Goal: Transaction & Acquisition: Obtain resource

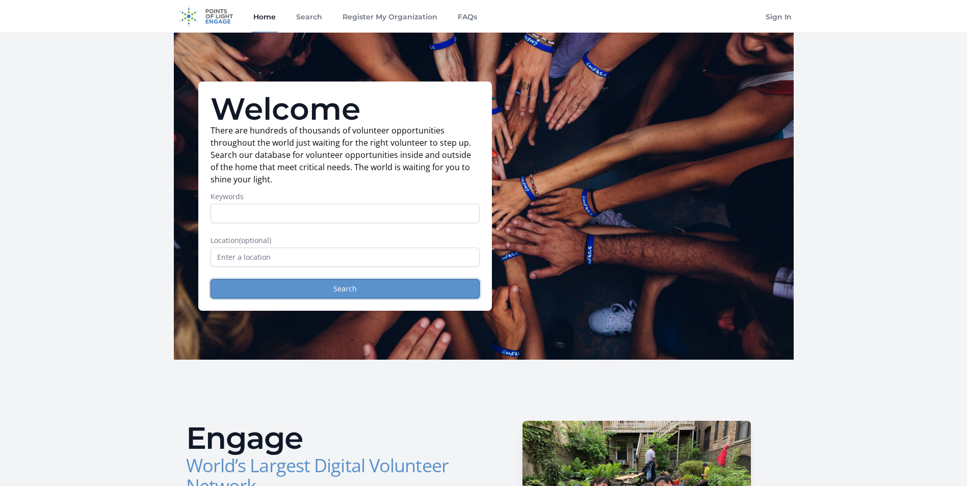
click at [278, 289] on button "Search" at bounding box center [345, 288] width 269 height 19
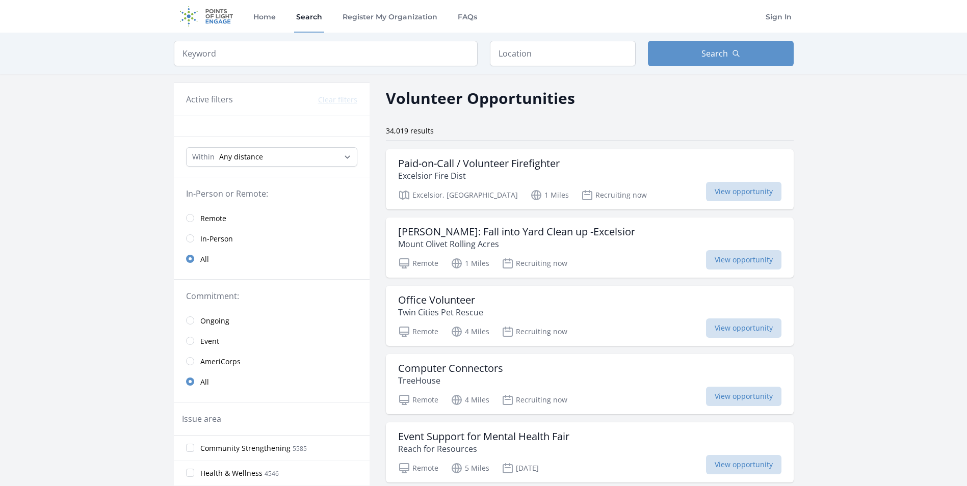
click at [197, 235] on link "In-Person" at bounding box center [272, 238] width 196 height 20
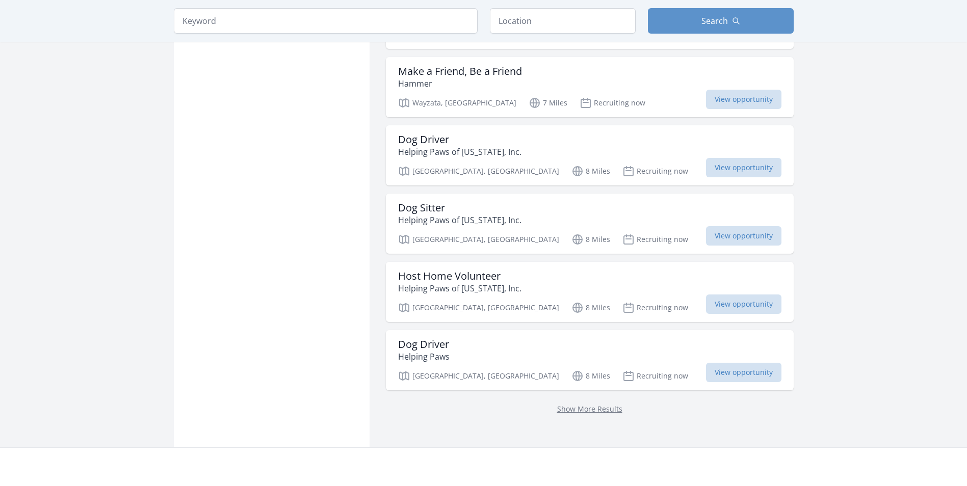
scroll to position [1224, 0]
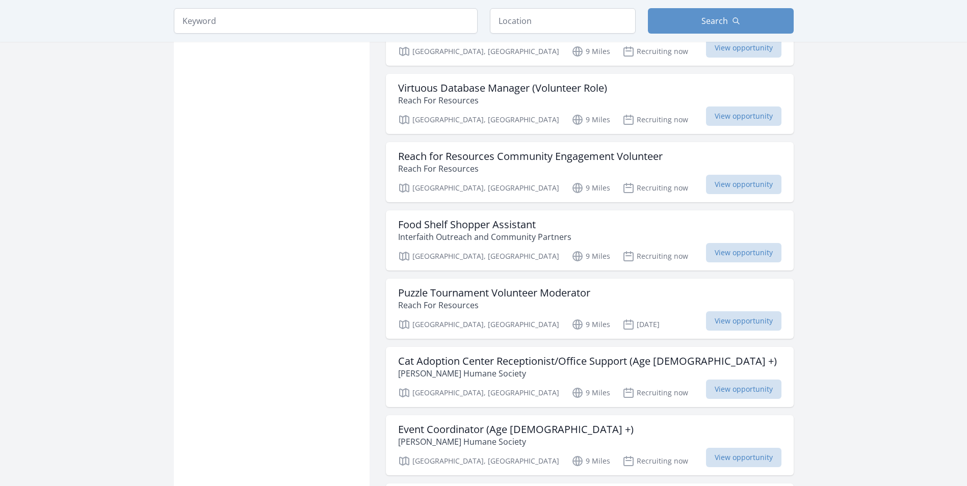
scroll to position [2396, 0]
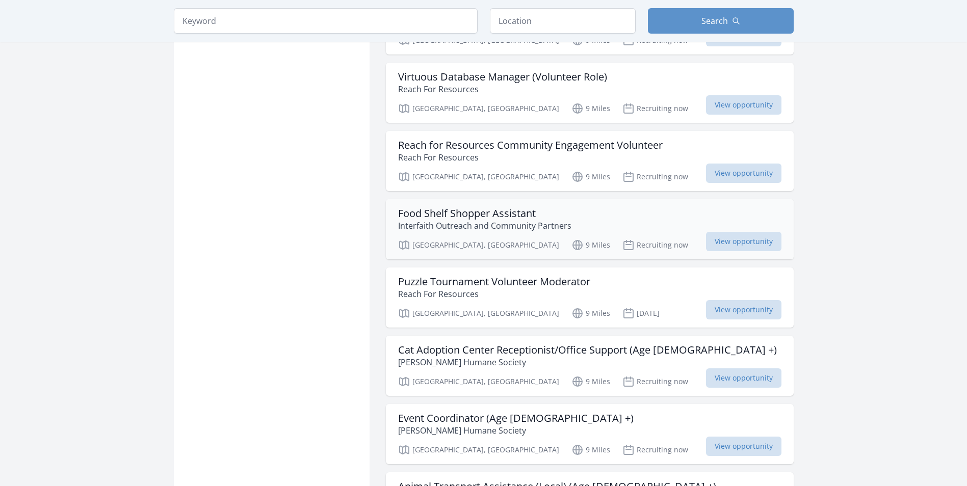
click at [518, 207] on h3 "Food Shelf Shopper Assistant" at bounding box center [484, 213] width 173 height 12
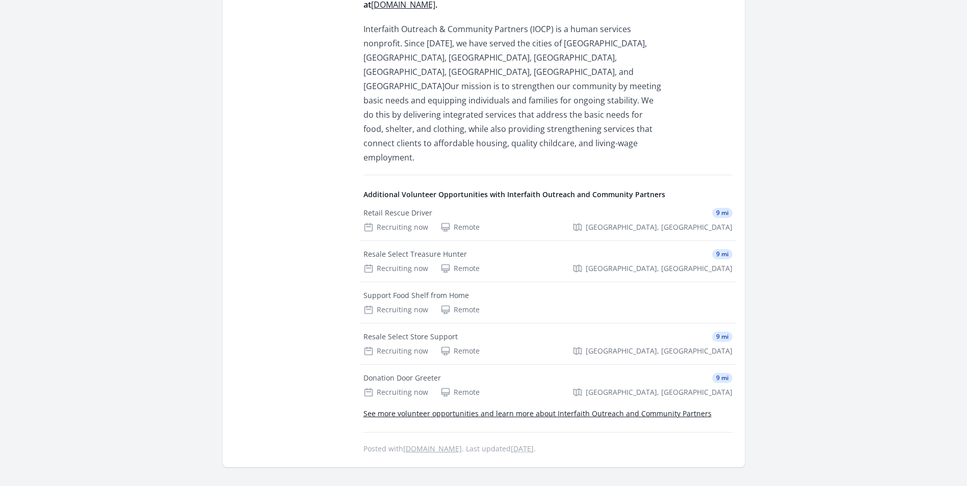
scroll to position [510, 0]
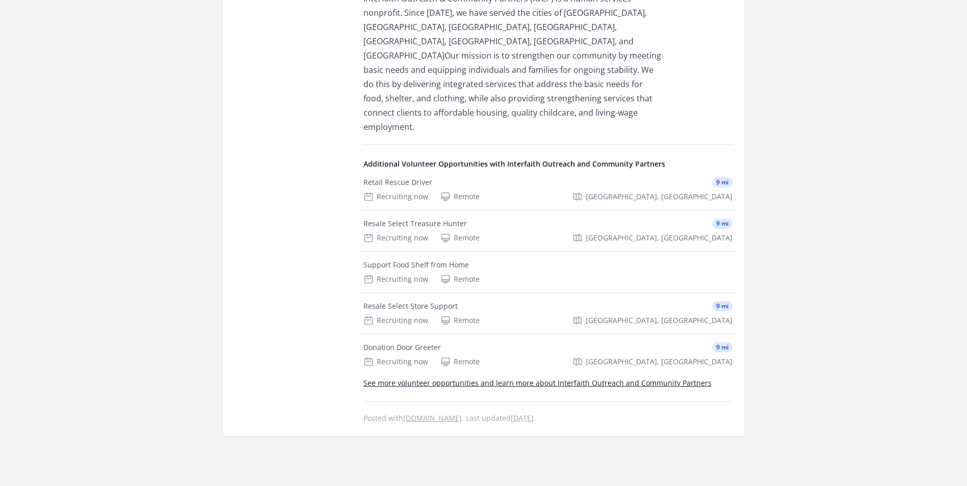
click at [476, 378] on link "See more volunteer opportunities and learn more about Interfaith Outreach and C…" at bounding box center [537, 383] width 348 height 10
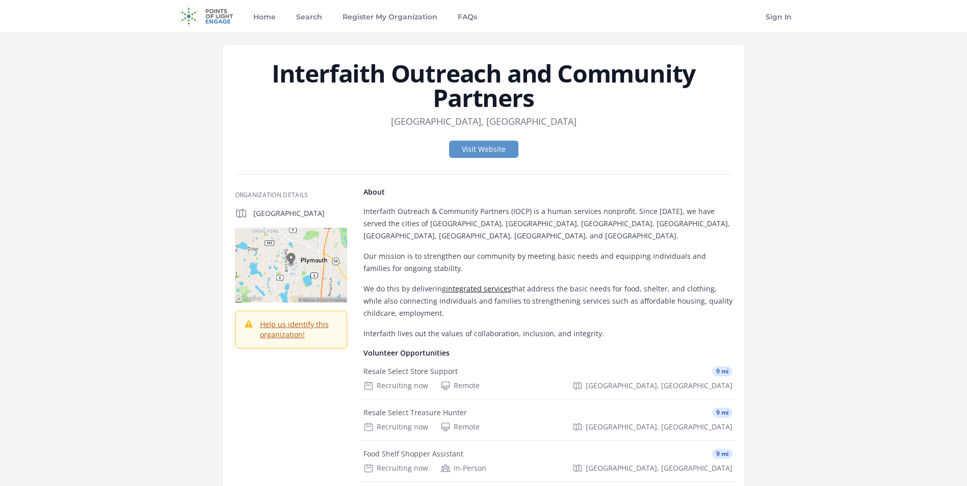
scroll to position [51, 0]
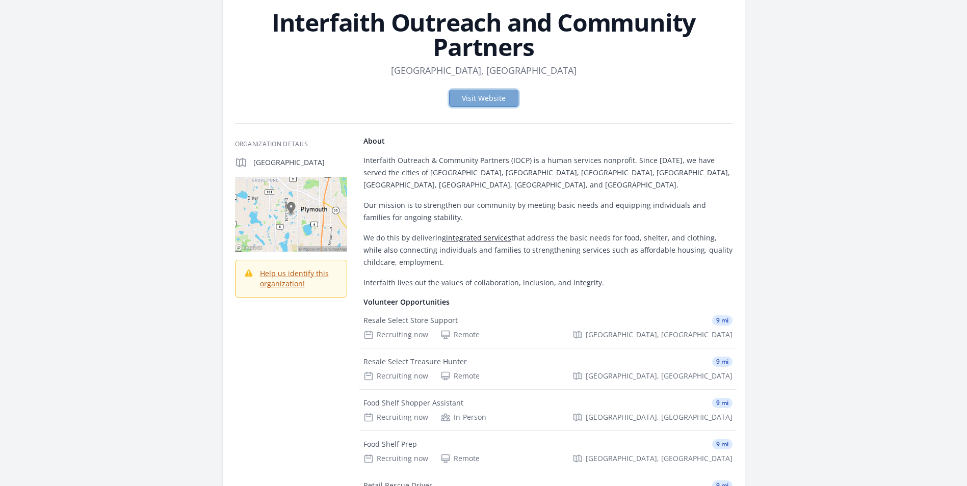
click at [484, 96] on link "Visit Website" at bounding box center [483, 98] width 69 height 17
